Goal: Task Accomplishment & Management: Manage account settings

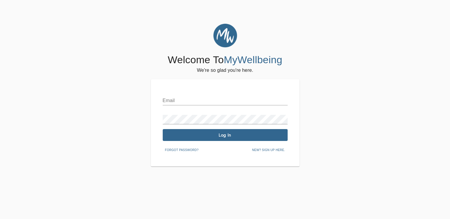
click at [169, 101] on input "text" at bounding box center [225, 101] width 125 height 10
type input "[EMAIL_ADDRESS][DOMAIN_NAME]"
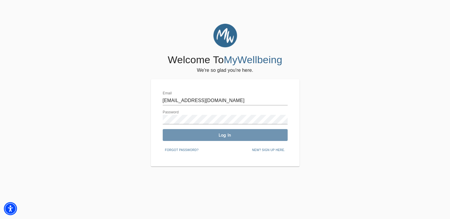
click at [189, 134] on span "Log In" at bounding box center [225, 136] width 120 height 6
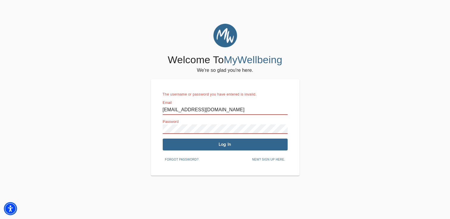
click at [216, 111] on input "[EMAIL_ADDRESS][DOMAIN_NAME]" at bounding box center [225, 111] width 125 height 10
click at [188, 112] on input "text" at bounding box center [225, 111] width 125 height 10
type input "[EMAIL_ADDRESS][DOMAIN_NAME]"
click at [253, 147] on span "Log In" at bounding box center [225, 145] width 120 height 6
click at [238, 110] on input "[EMAIL_ADDRESS][DOMAIN_NAME]" at bounding box center [225, 111] width 125 height 10
